Goal: Find specific page/section: Find specific page/section

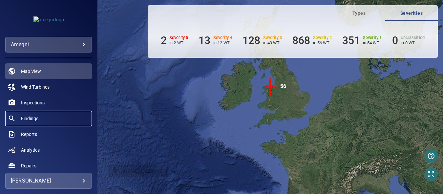
click at [32, 118] on span "Findings" at bounding box center [29, 118] width 17 height 7
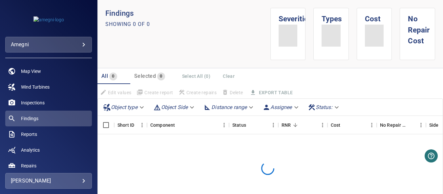
scroll to position [98, 0]
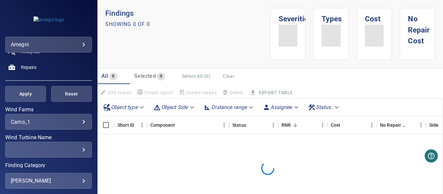
click at [80, 150] on div "​" at bounding box center [48, 150] width 75 height 6
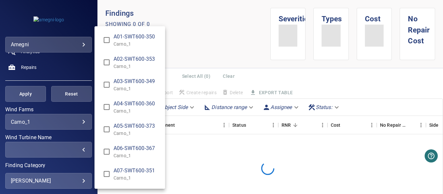
click at [211, 157] on div "Wind Turbine Name" at bounding box center [221, 97] width 443 height 194
click at [94, 183] on div "A01-SWT600-350 Carno_1 A02-SWT600-353 Carno_1 A03-SWT600-349 Carno_1 A04-SWT600…" at bounding box center [221, 97] width 443 height 194
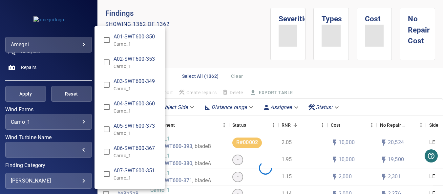
click at [80, 137] on div "Wind Turbine Name" at bounding box center [221, 97] width 443 height 194
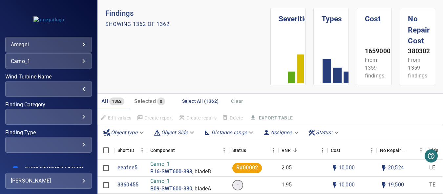
scroll to position [164, 0]
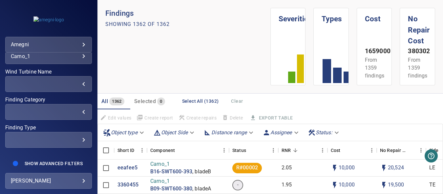
click at [79, 113] on div "​" at bounding box center [48, 112] width 75 height 6
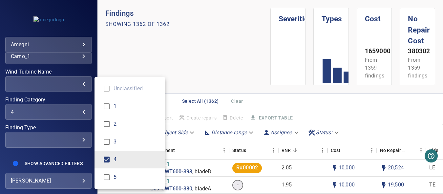
type input "*"
click at [122, 71] on div "Finding Category" at bounding box center [221, 97] width 443 height 194
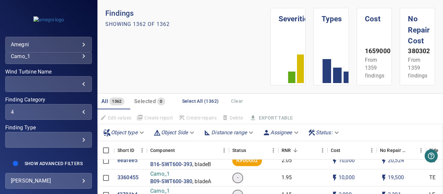
scroll to position [0, 0]
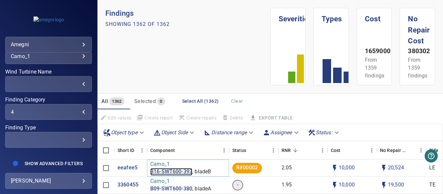
click at [186, 171] on p "B16-SWT600-393" at bounding box center [171, 172] width 42 height 8
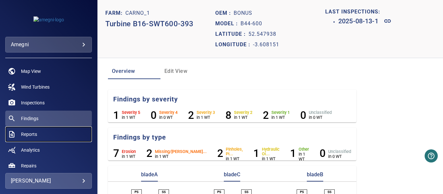
click at [37, 133] on span "Reports" at bounding box center [29, 134] width 16 height 7
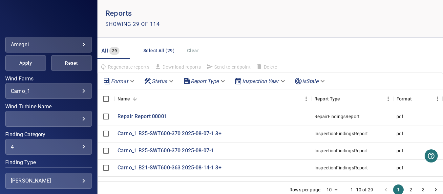
scroll to position [131, 0]
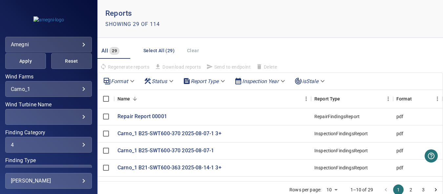
click at [80, 118] on div "​" at bounding box center [48, 117] width 75 height 6
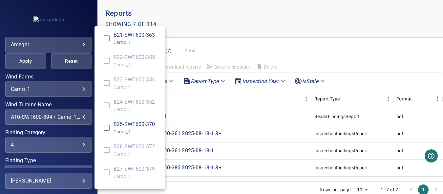
scroll to position [1085, 0]
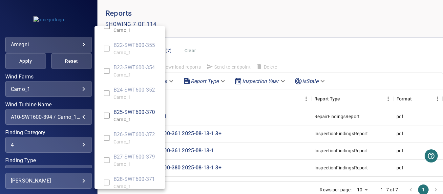
type input "**********"
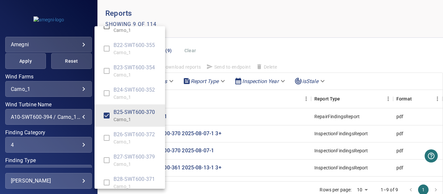
click at [216, 103] on div "Wind Turbine Name" at bounding box center [221, 97] width 443 height 194
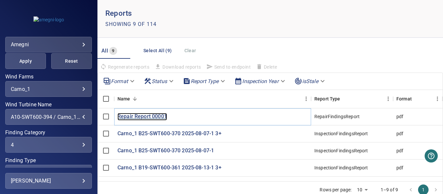
click at [152, 117] on p "Repair Report 00001" at bounding box center [142, 117] width 50 height 8
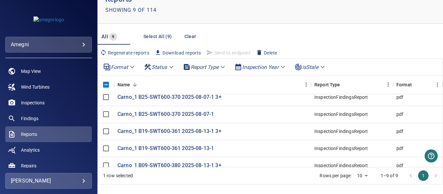
scroll to position [26, 0]
